Goal: Navigation & Orientation: Find specific page/section

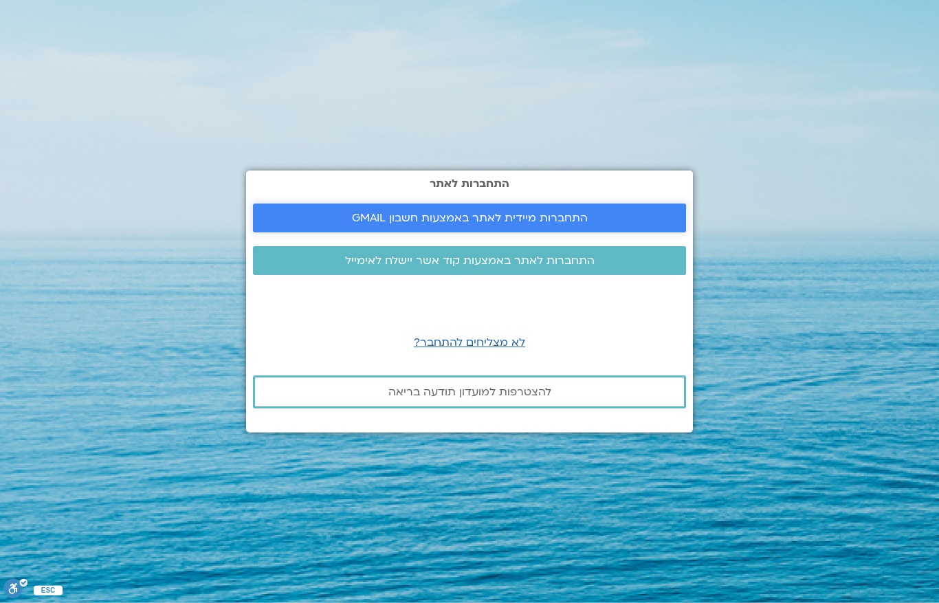
click at [582, 224] on span "התחברות מיידית לאתר באמצעות חשבון GMAIL" at bounding box center [470, 218] width 236 height 12
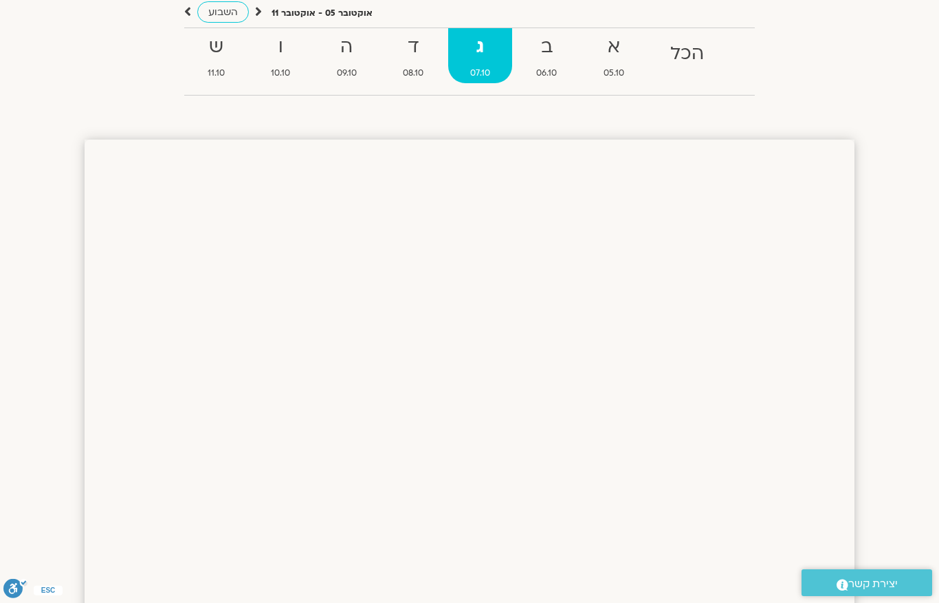
scroll to position [133, 0]
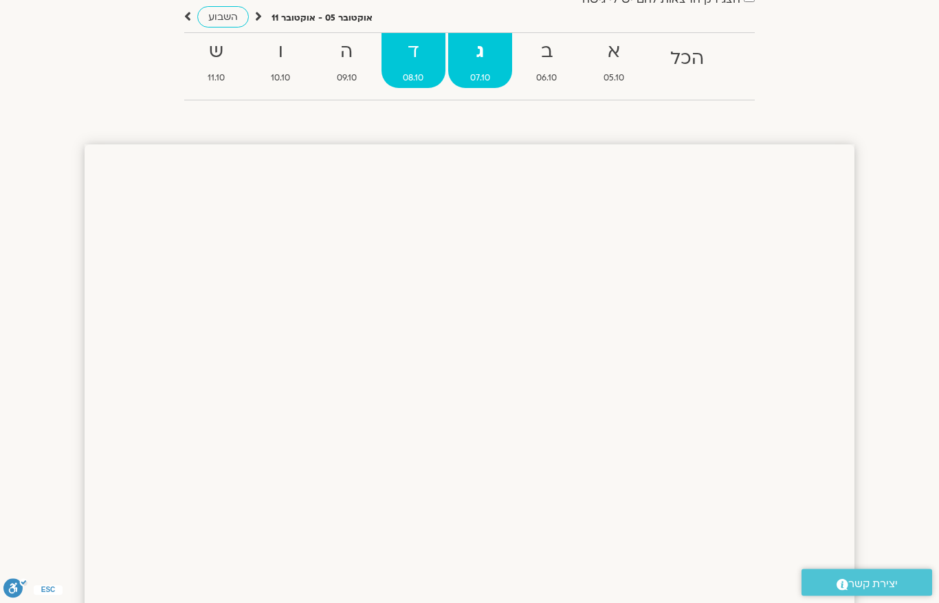
click at [399, 63] on strong "ד" at bounding box center [414, 52] width 65 height 31
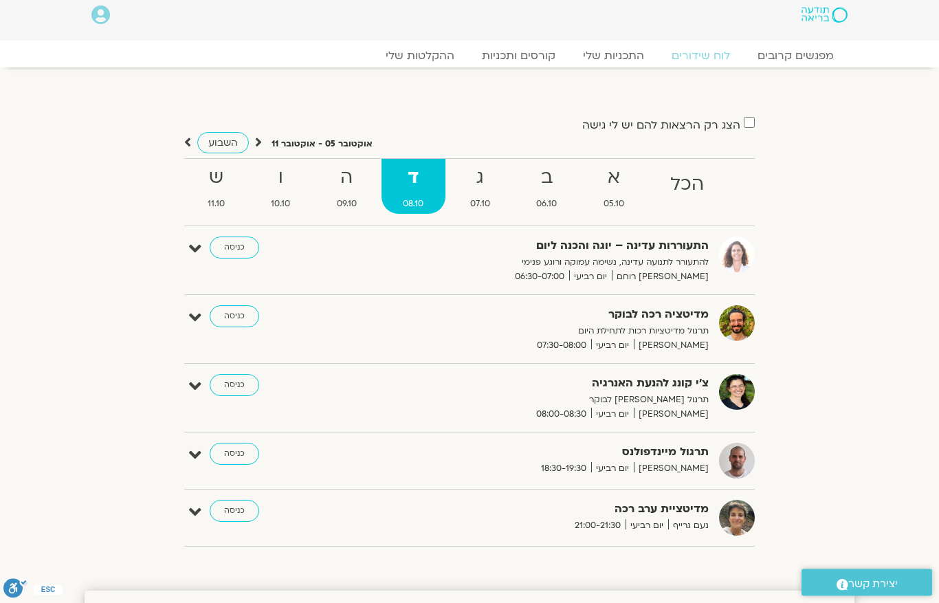
scroll to position [0, 0]
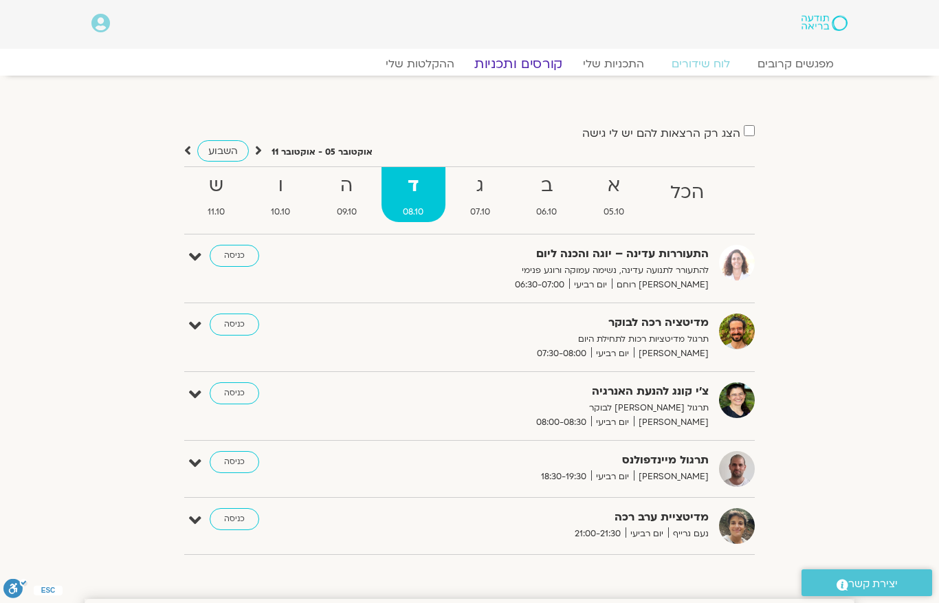
click at [531, 65] on link "קורסים ותכניות" at bounding box center [518, 64] width 121 height 17
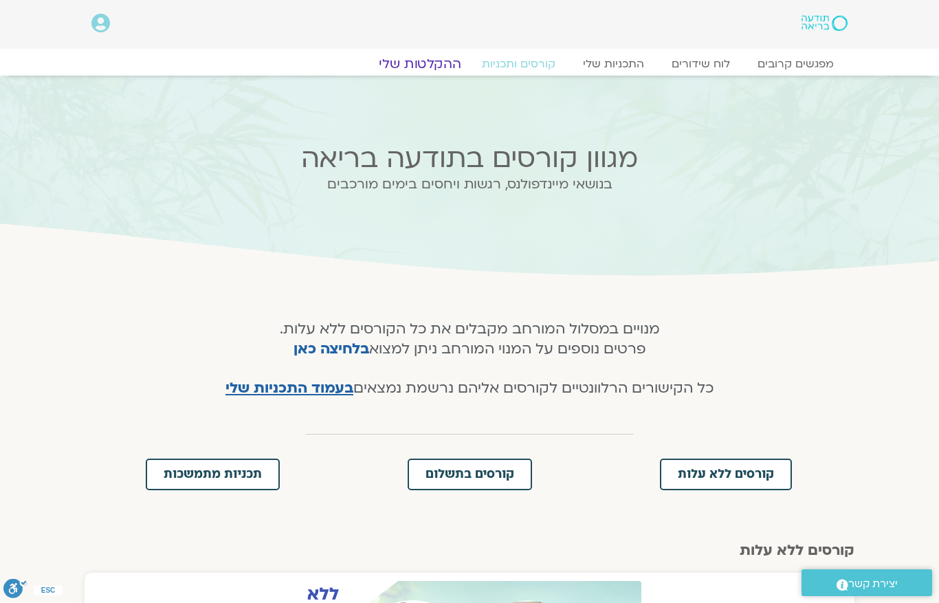
click at [439, 65] on link "ההקלטות שלי" at bounding box center [420, 64] width 116 height 17
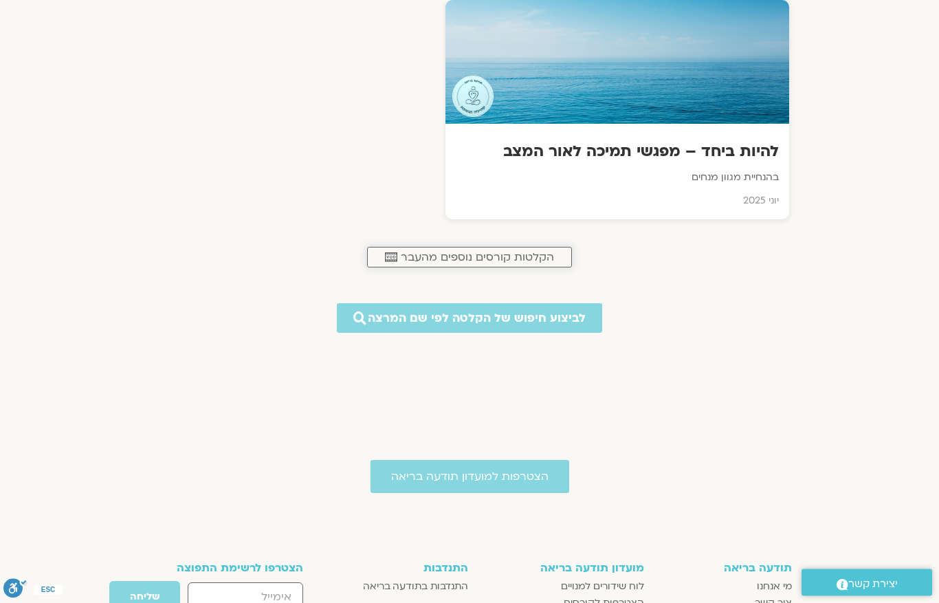
scroll to position [684, 0]
click at [517, 259] on span "הקלטות קורסים נוספים מהעבר" at bounding box center [477, 257] width 153 height 12
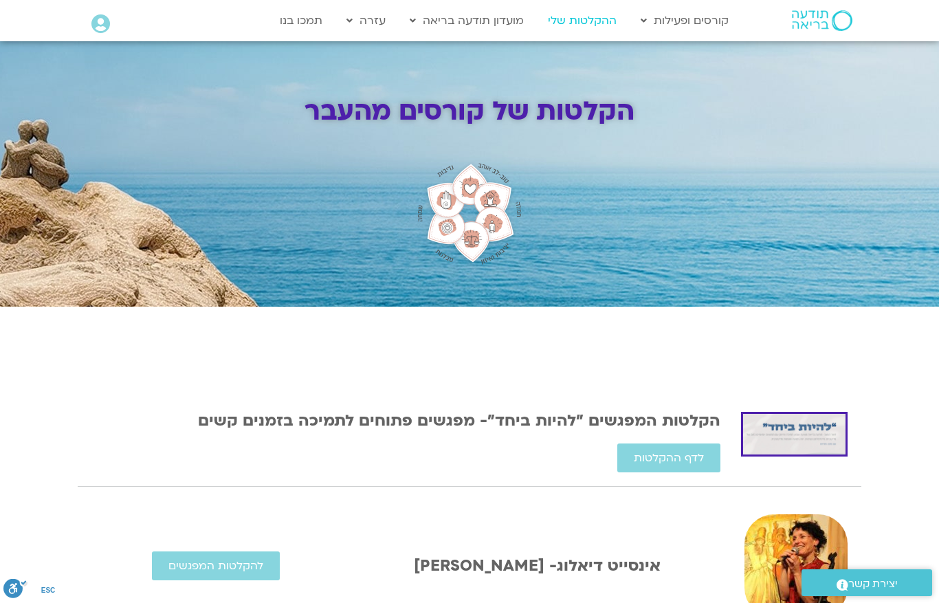
click at [584, 19] on link "ההקלטות שלי" at bounding box center [582, 21] width 83 height 26
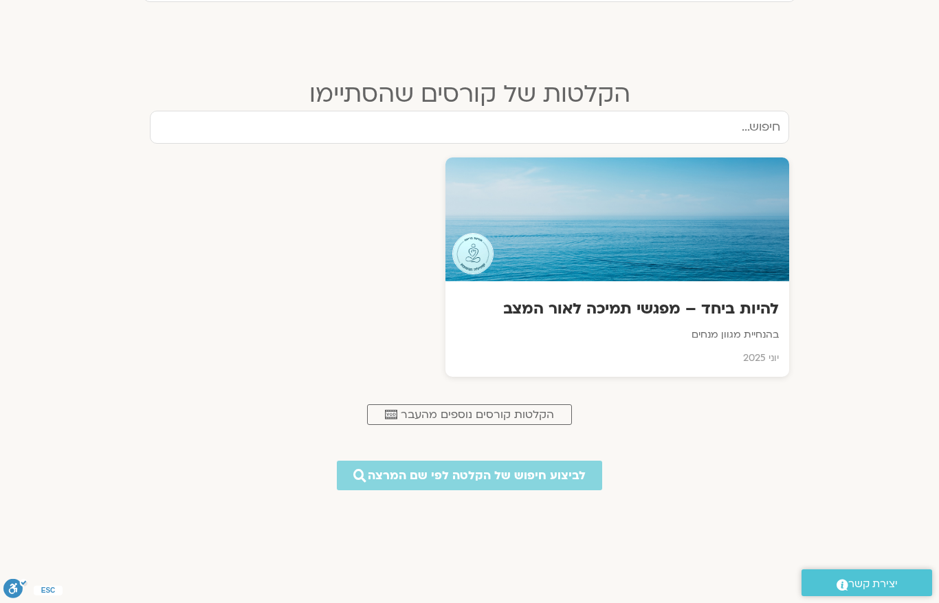
scroll to position [526, 0]
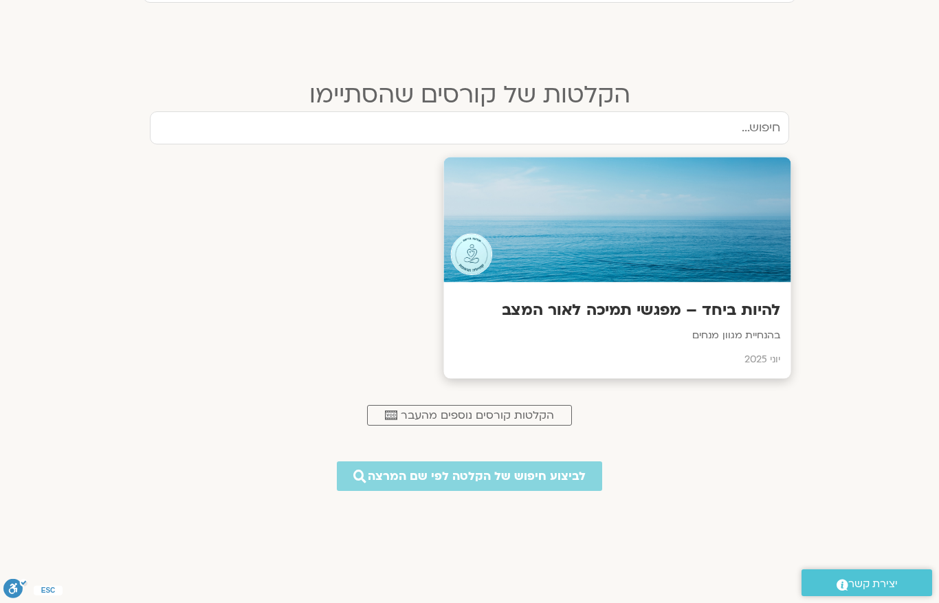
click at [734, 294] on div "להיות ביחד – מפגשי תמיכה לאור המצב בהנחיית מגוון מנחים יוני 2025" at bounding box center [617, 331] width 347 height 96
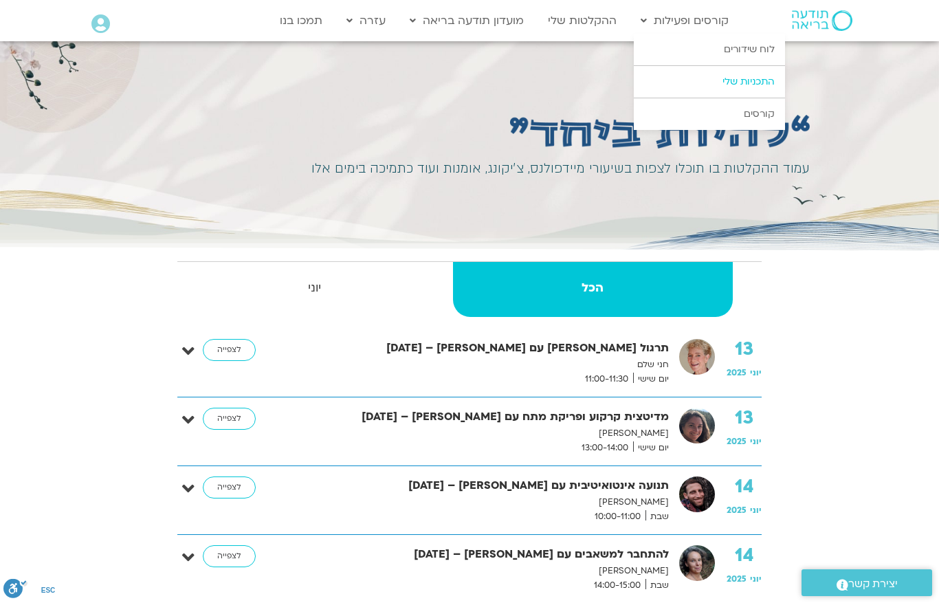
click at [769, 78] on link "התכניות שלי" at bounding box center [709, 82] width 151 height 32
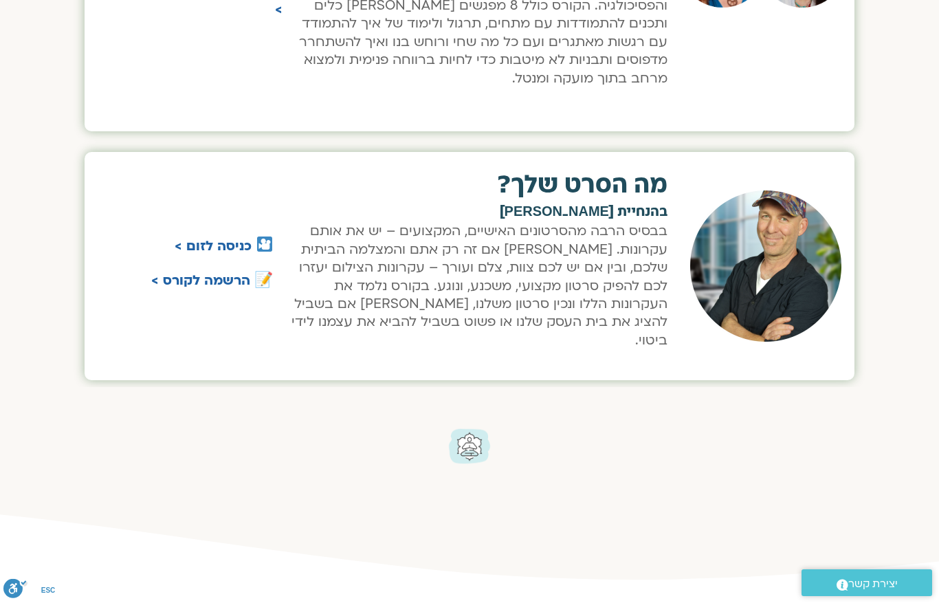
scroll to position [852, 0]
